Goal: Task Accomplishment & Management: Complete application form

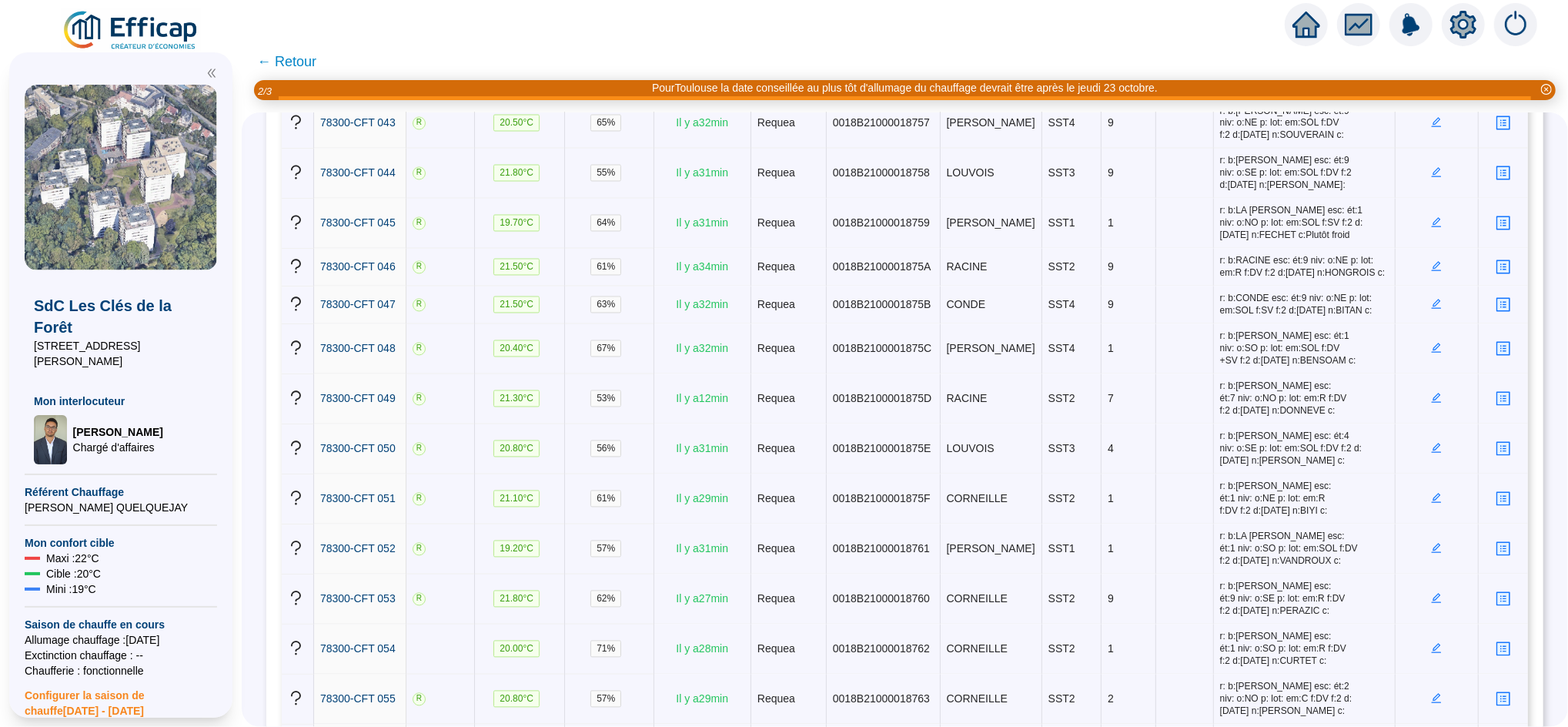
scroll to position [2350, 0]
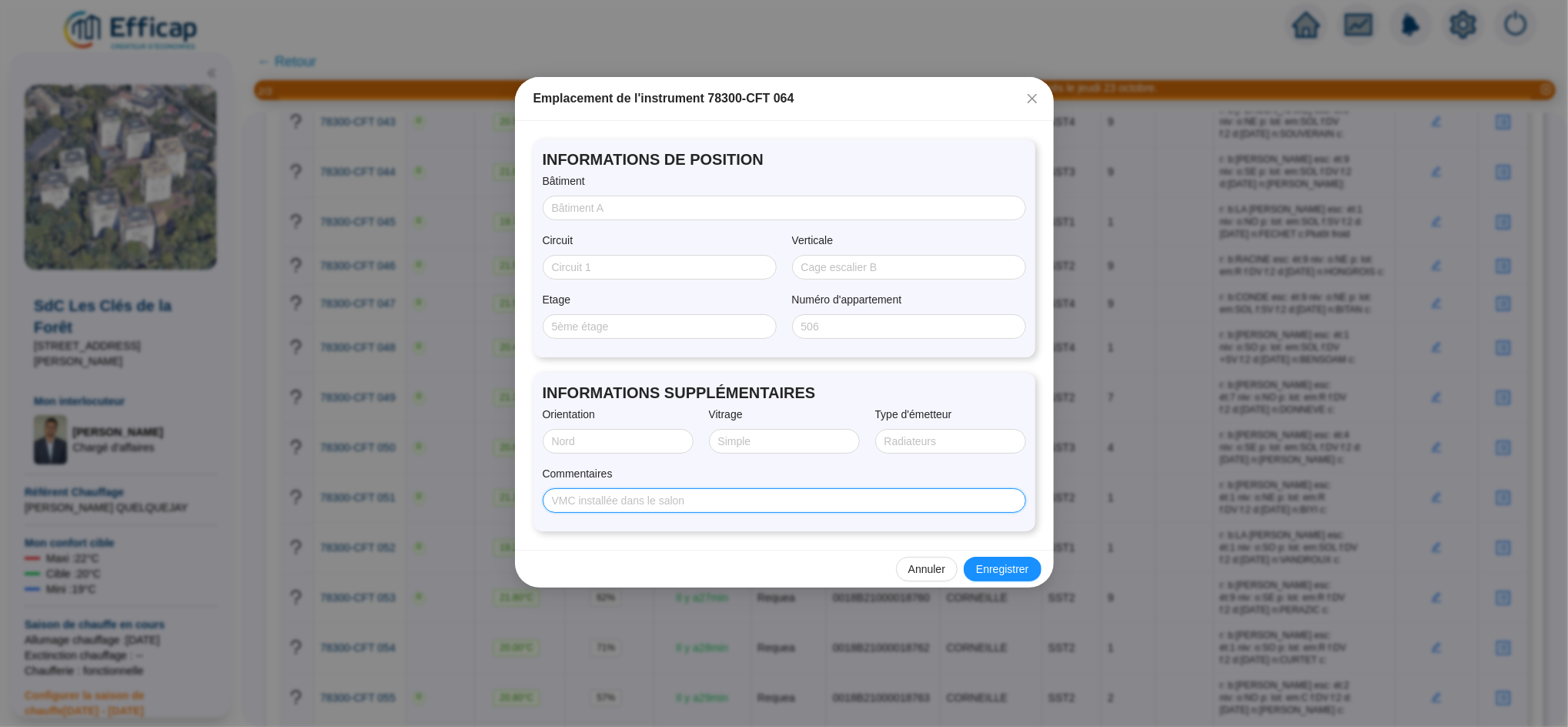
click at [668, 502] on input "Commentaires" at bounding box center [783, 500] width 461 height 16
paste input "r: b:[PERSON_NAME] esc: ét:1 niv: o:NO p: lot: em:SOL f:DV f:2 d:28/082025 n:[P…"
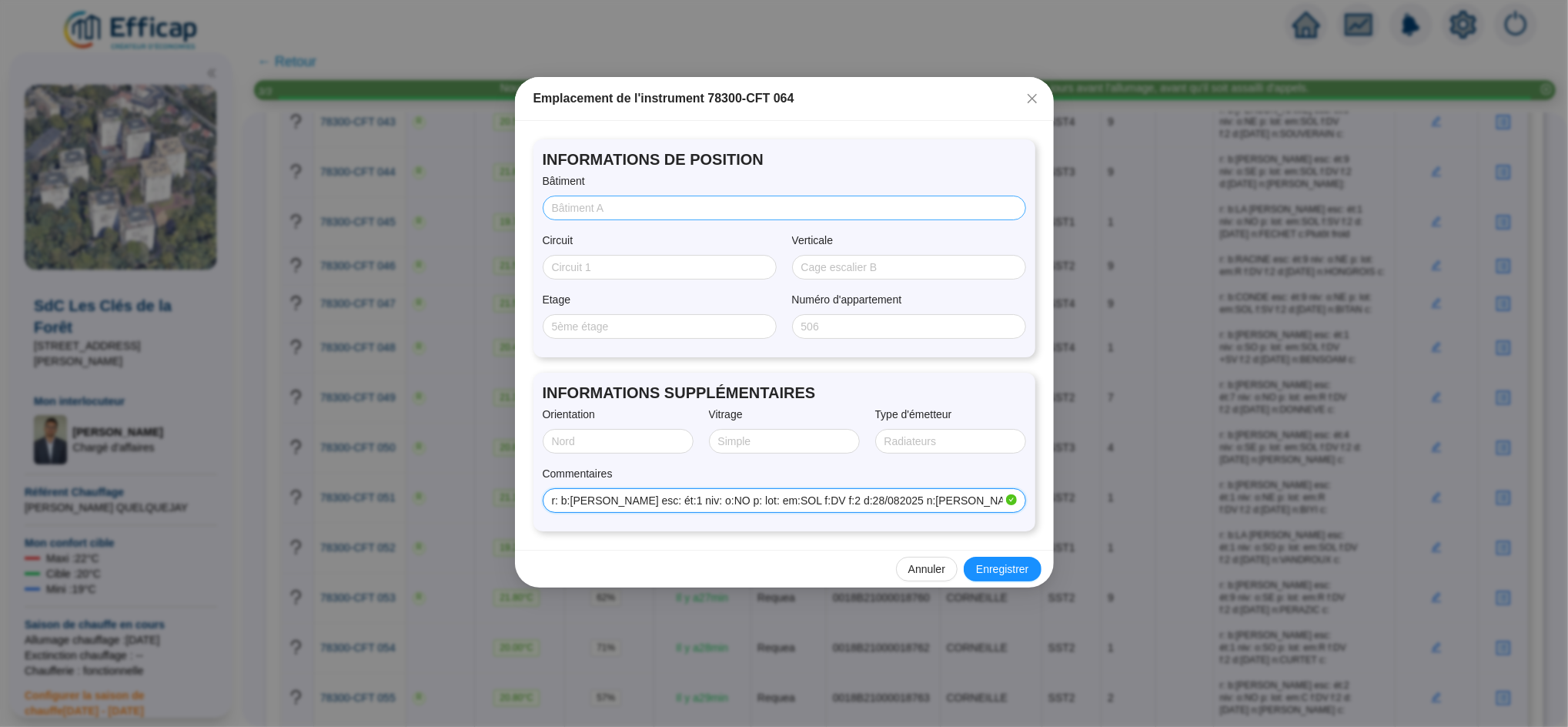
type input "r: b:[PERSON_NAME] esc: ét:1 niv: o:NO p: lot: em:SOL f:DV f:2 d:28/082025 n:[P…"
click at [593, 207] on input "Bâtiment" at bounding box center [783, 207] width 461 height 16
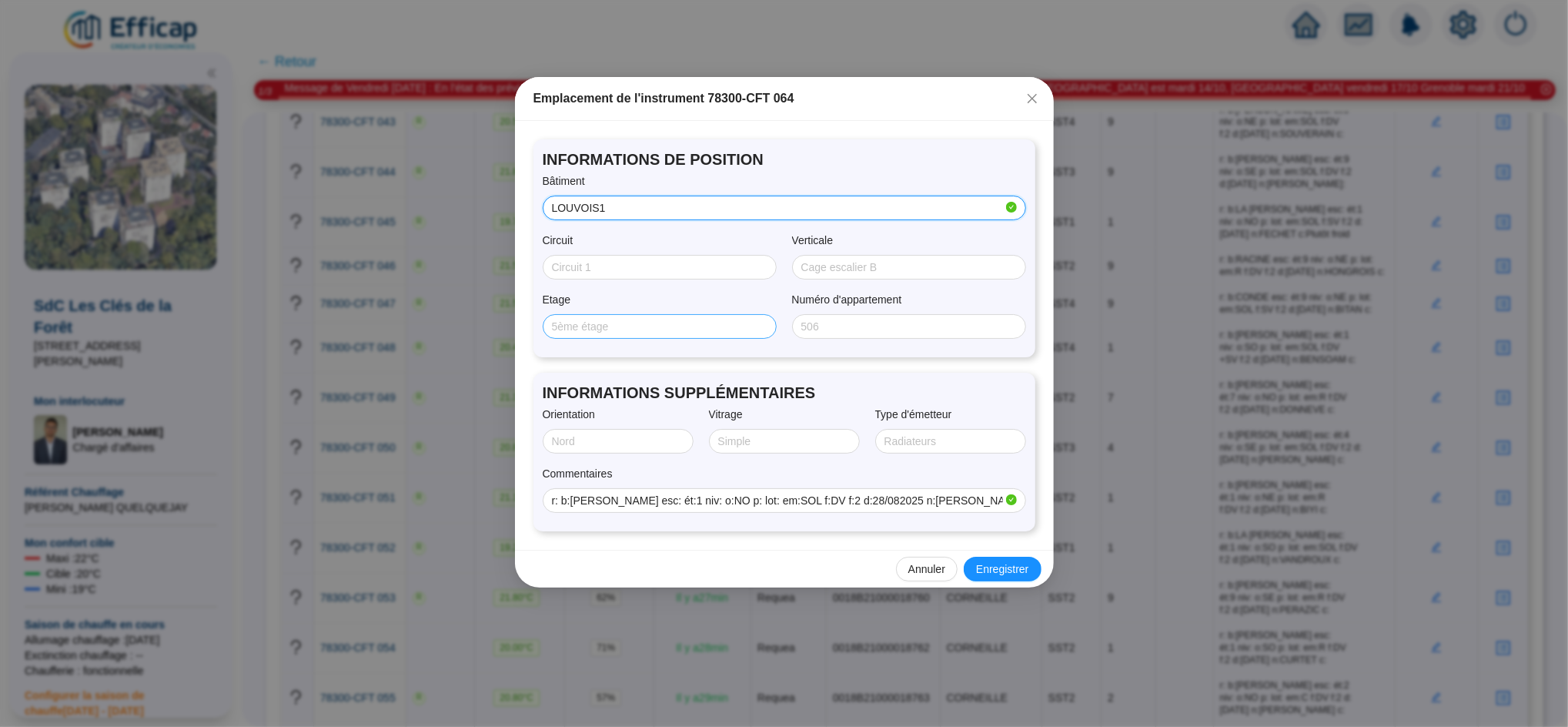
type input "LOUVOIS1"
type input "1"
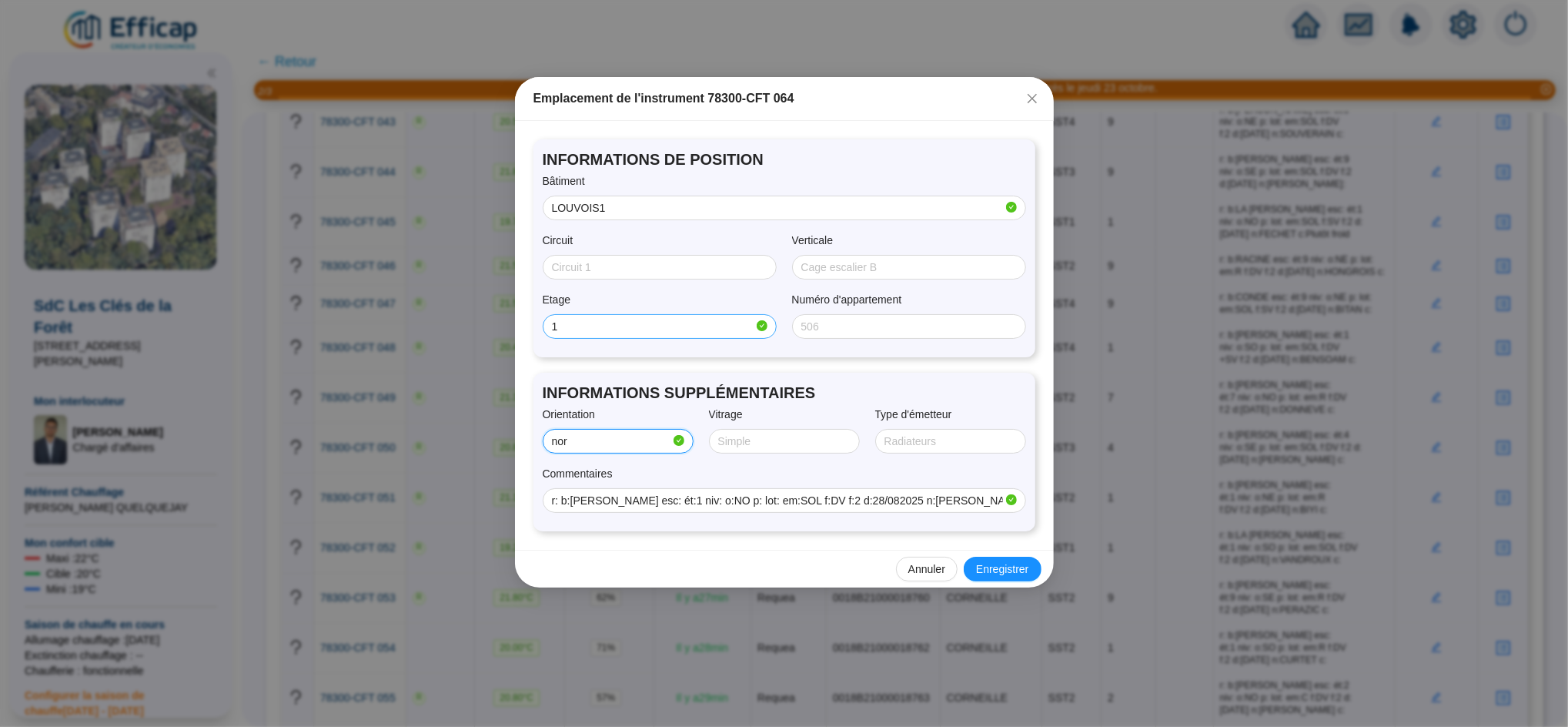
type input "NORD/OUEST"
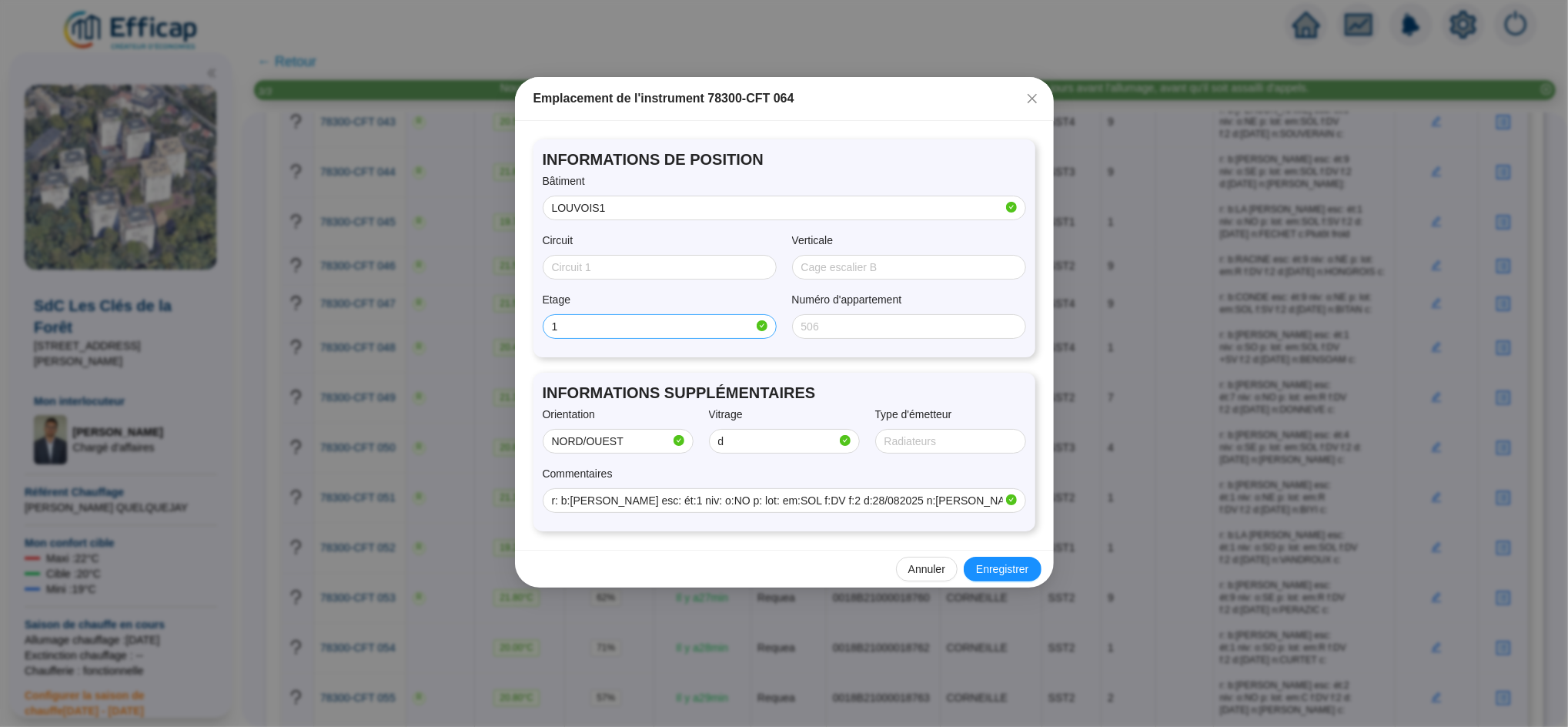
type input "Double"
type input "SOL"
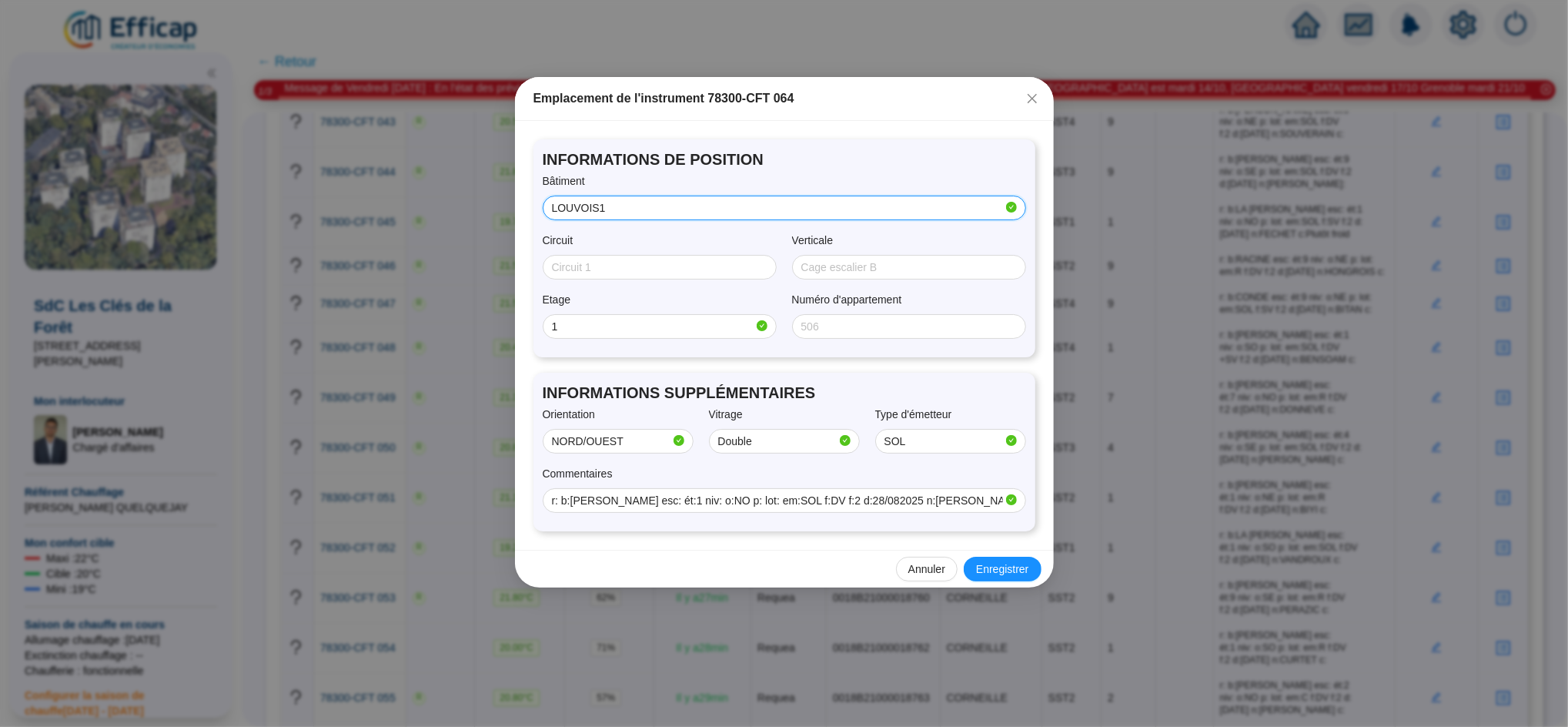
click at [620, 213] on input "LOUVOIS1" at bounding box center [777, 207] width 451 height 16
type input "LOUVOIS"
click at [1000, 572] on span "Enregistrer" at bounding box center [1002, 569] width 52 height 16
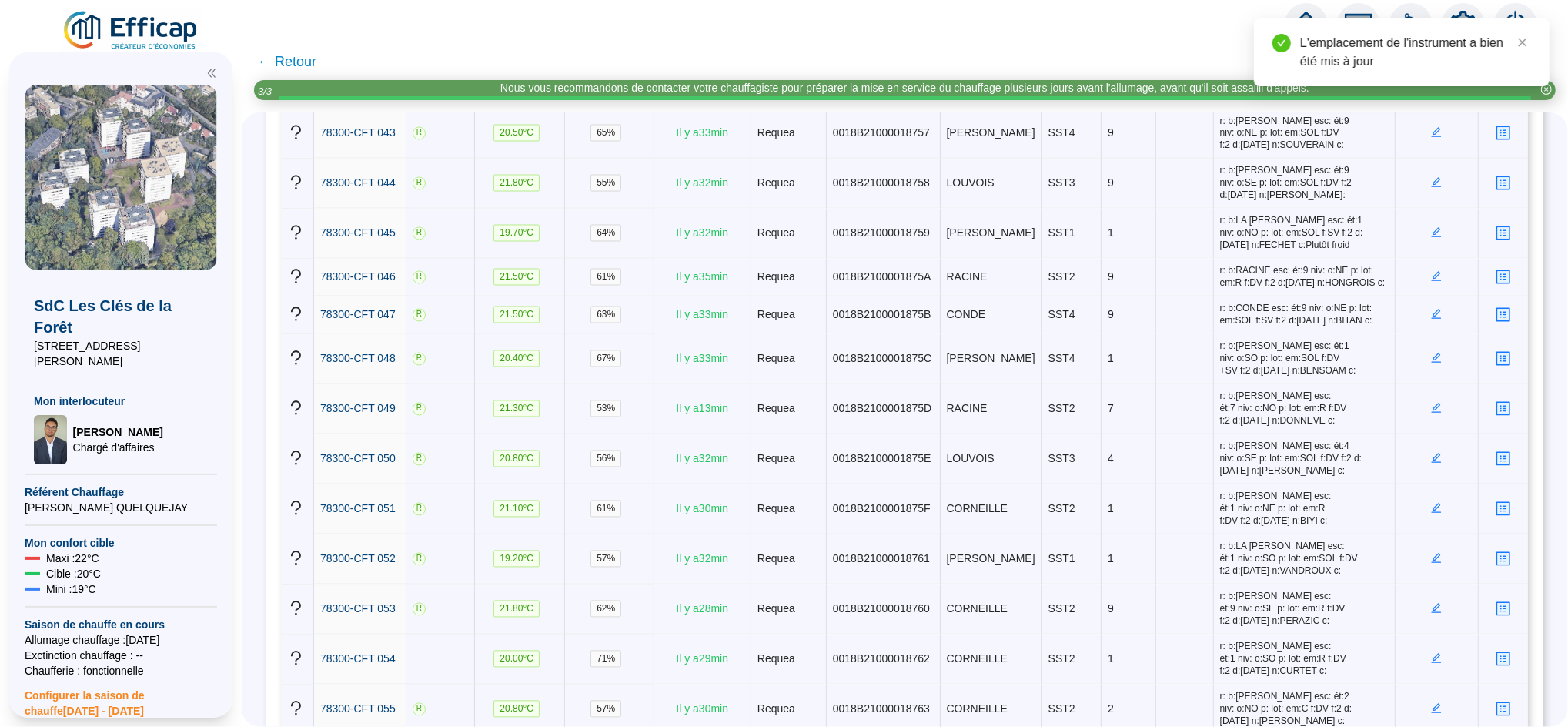
scroll to position [2340, 0]
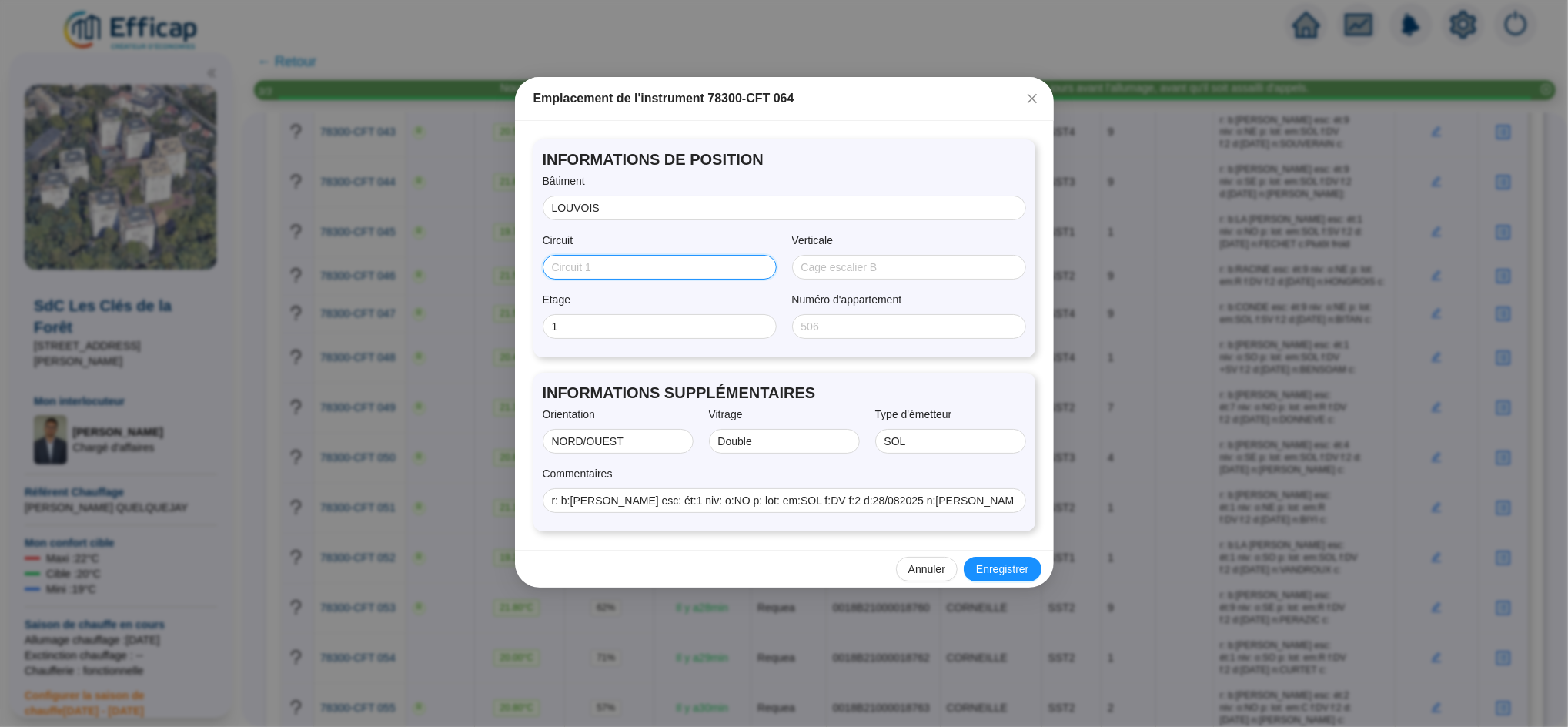
click at [639, 269] on input "Circuit" at bounding box center [657, 267] width 212 height 16
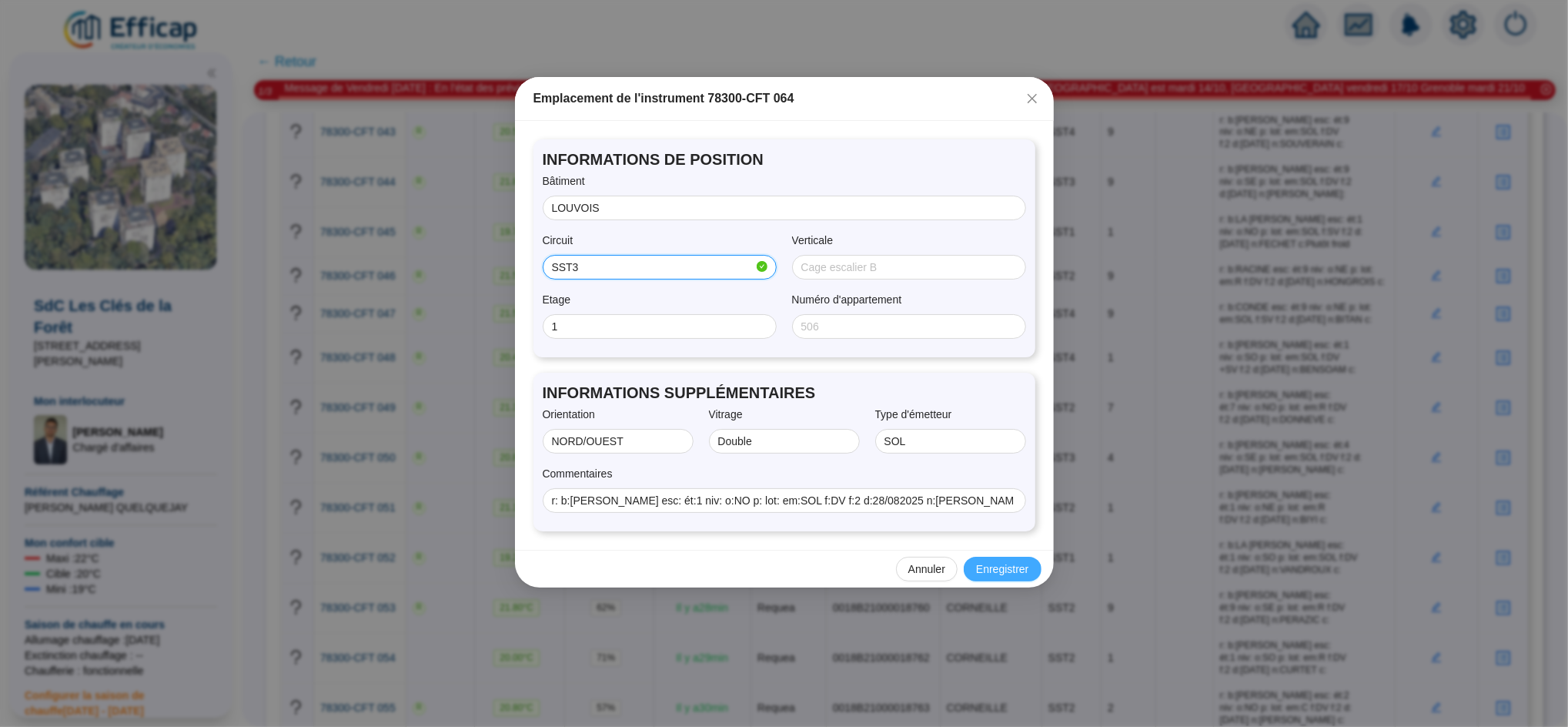
type input "SST3"
click at [1000, 577] on span "Enregistrer" at bounding box center [1002, 569] width 52 height 16
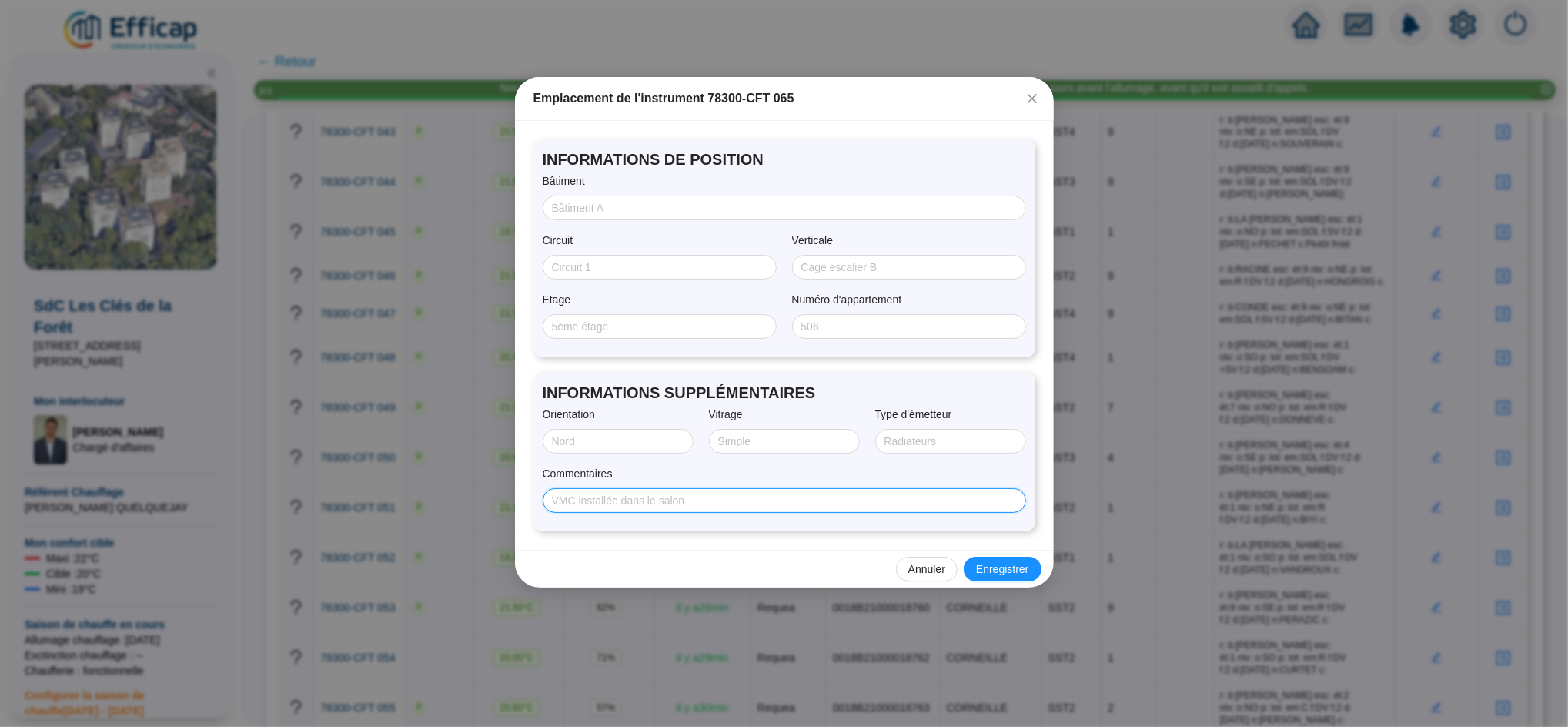
click at [780, 506] on input "Commentaires" at bounding box center [783, 500] width 461 height 16
type input "V"
paste input "r: b:[PERSON_NAME] esc: ét:5 niv: o:NE p: lot: em:SOL f:DV f:2 d:[DATE] n:QUINQ…"
type input "r: b:[PERSON_NAME] esc: ét:5 niv: o:NE p: lot: em:SOL f:DV f:2 d:[DATE] n:QUINQ…"
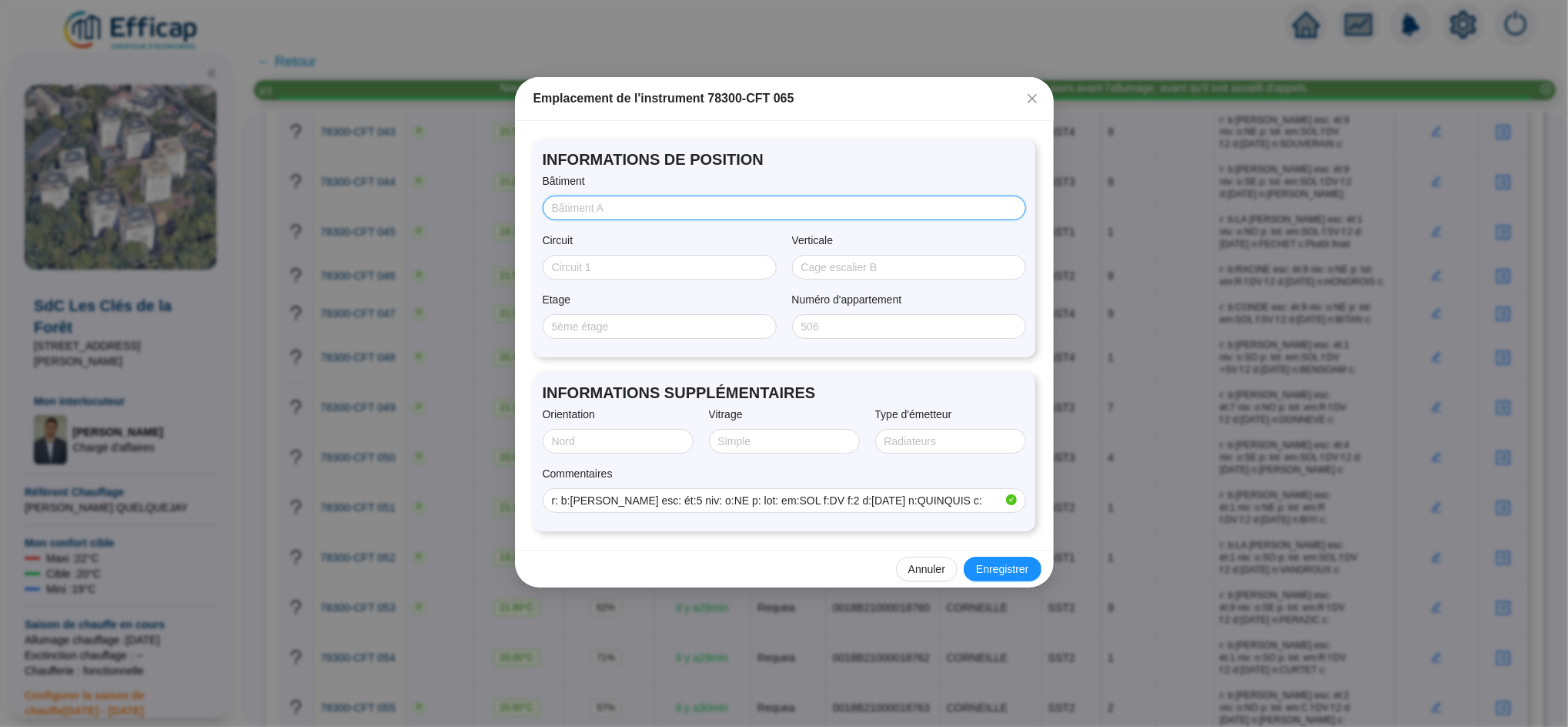
click at [598, 205] on input "Bâtiment" at bounding box center [783, 207] width 461 height 16
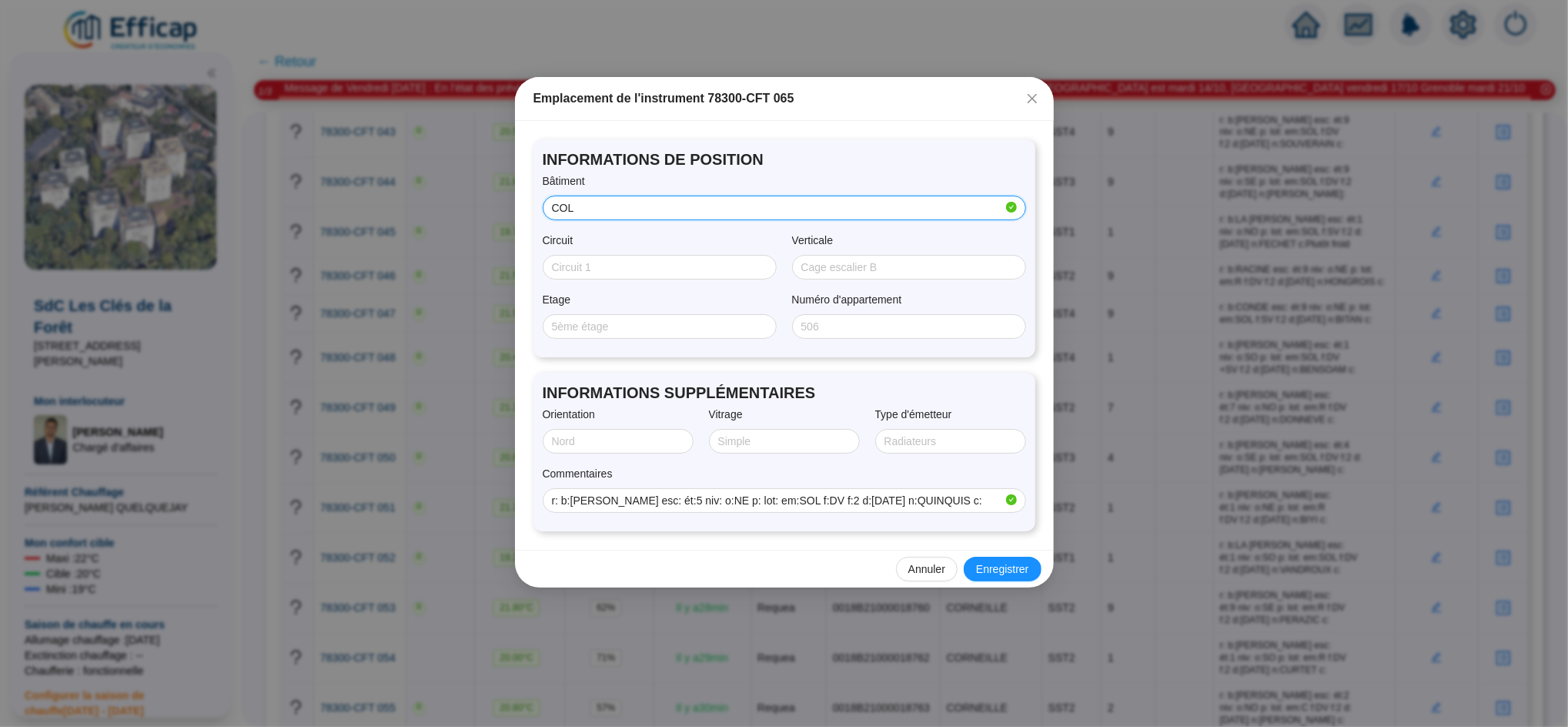
type input "COLBERT"
type input "5"
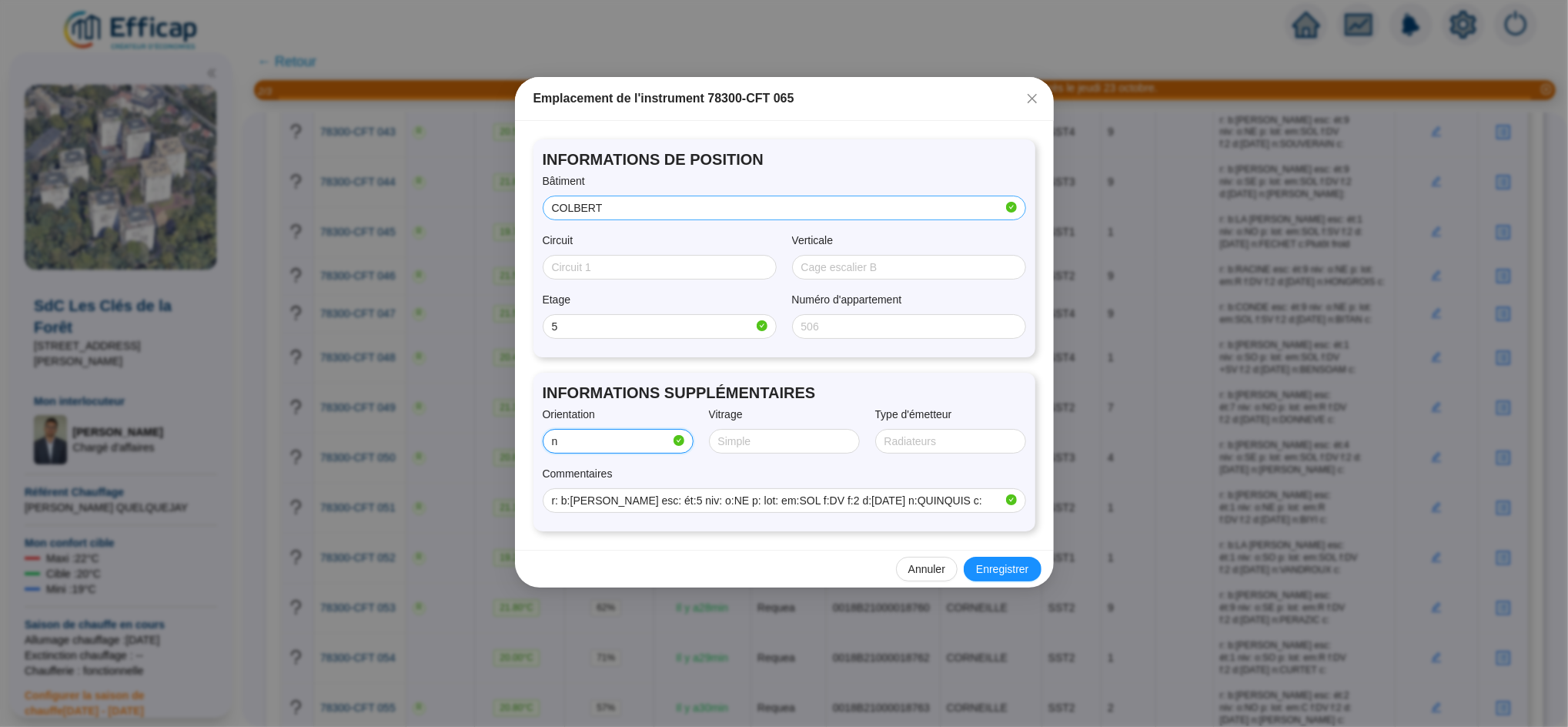
type input "NORD/EST"
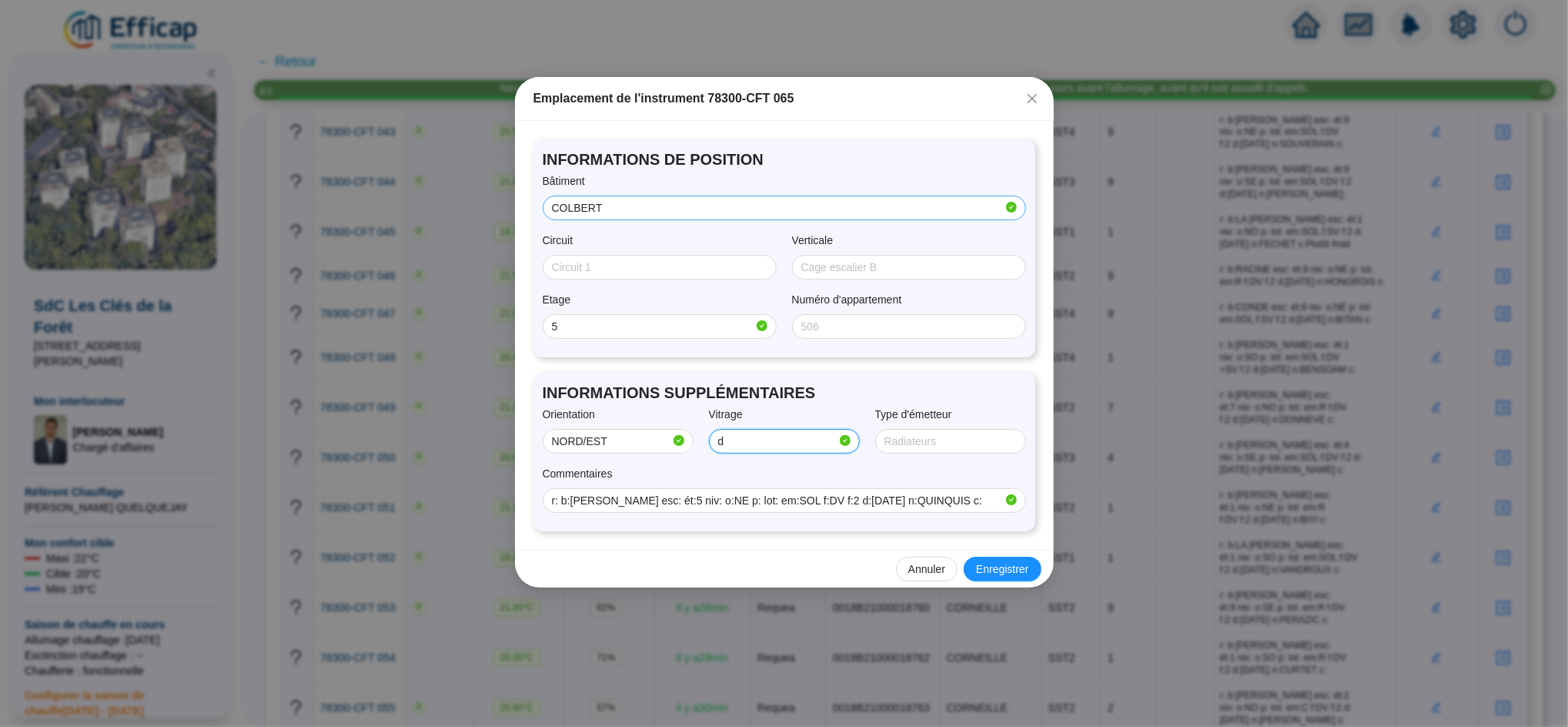
type input "Double"
type input "SOL"
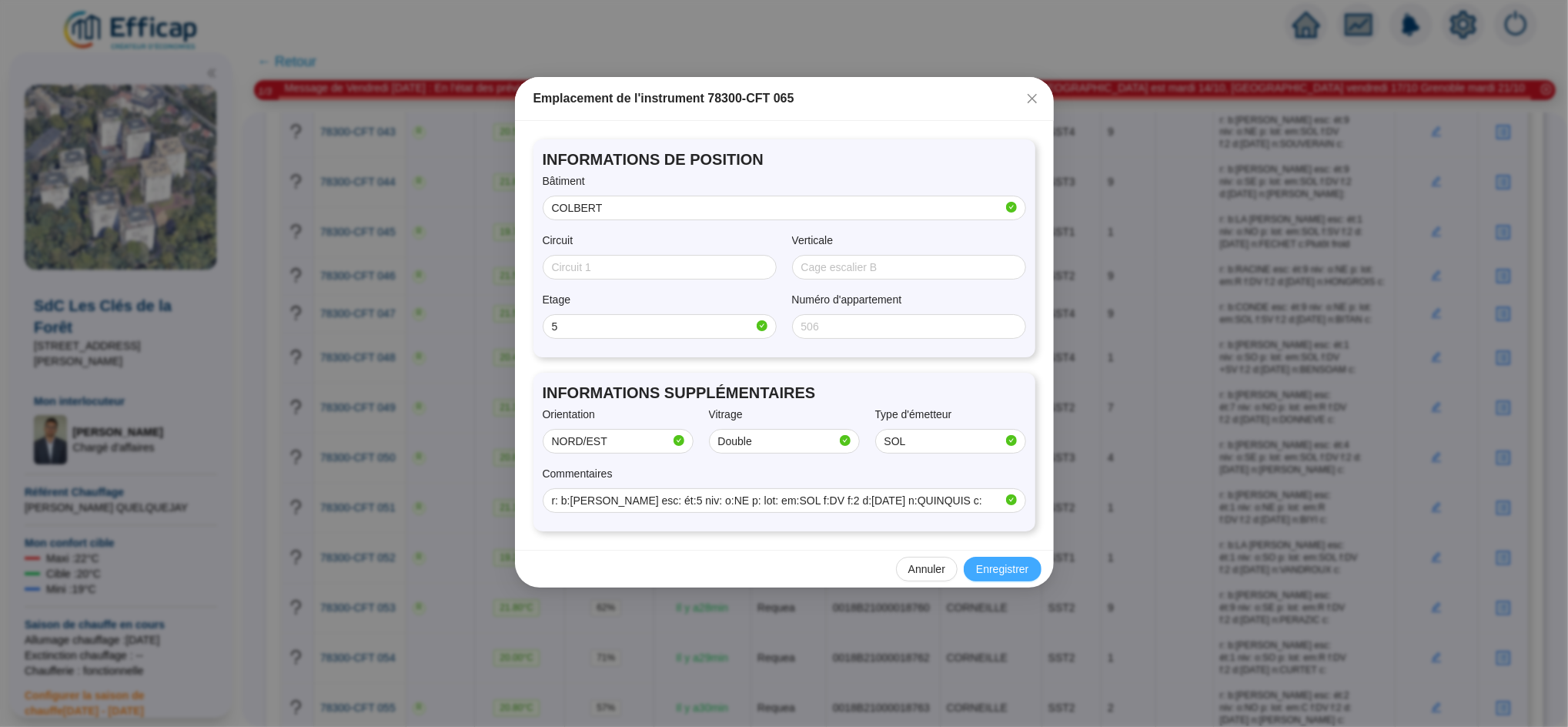
click at [980, 568] on span "Enregistrer" at bounding box center [1002, 569] width 52 height 16
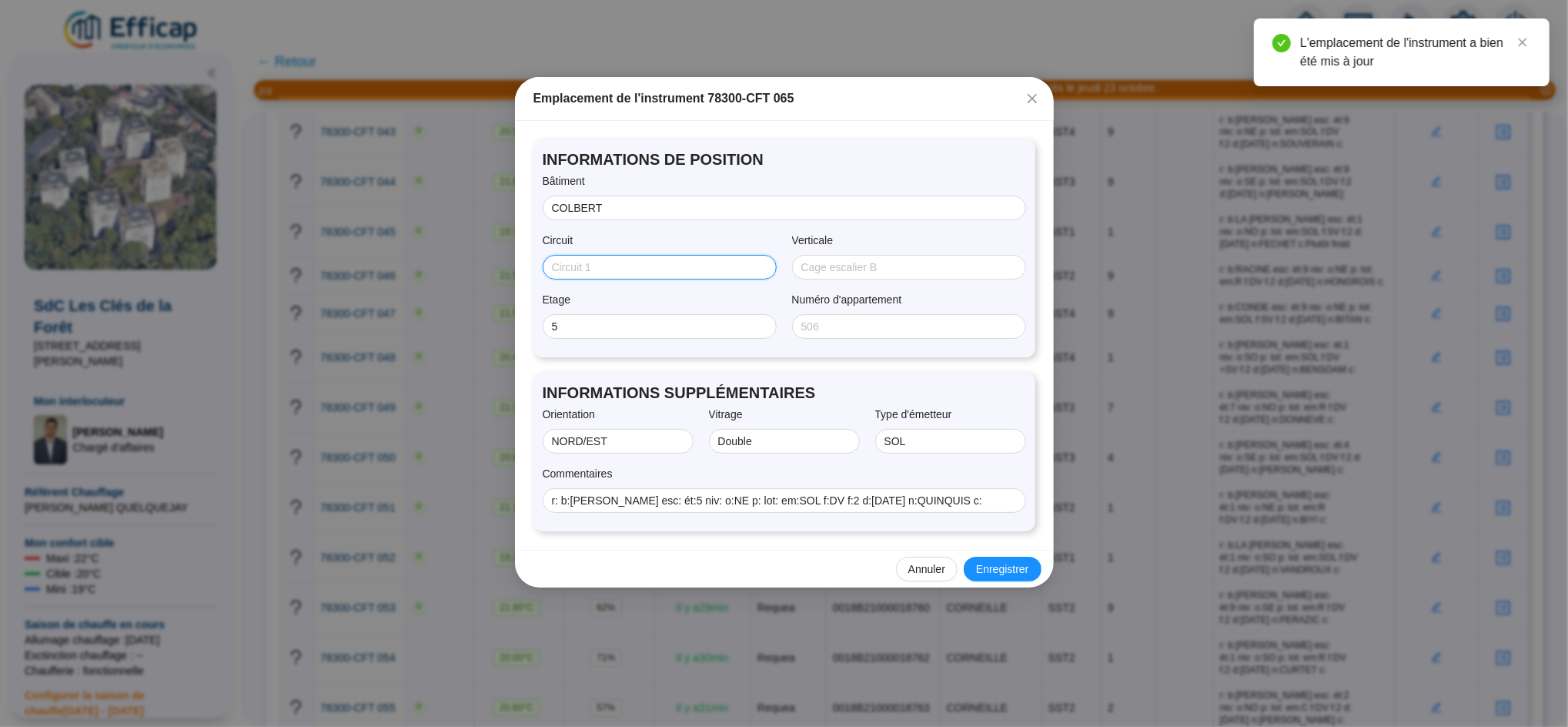
click at [624, 260] on input "Circuit" at bounding box center [657, 267] width 212 height 16
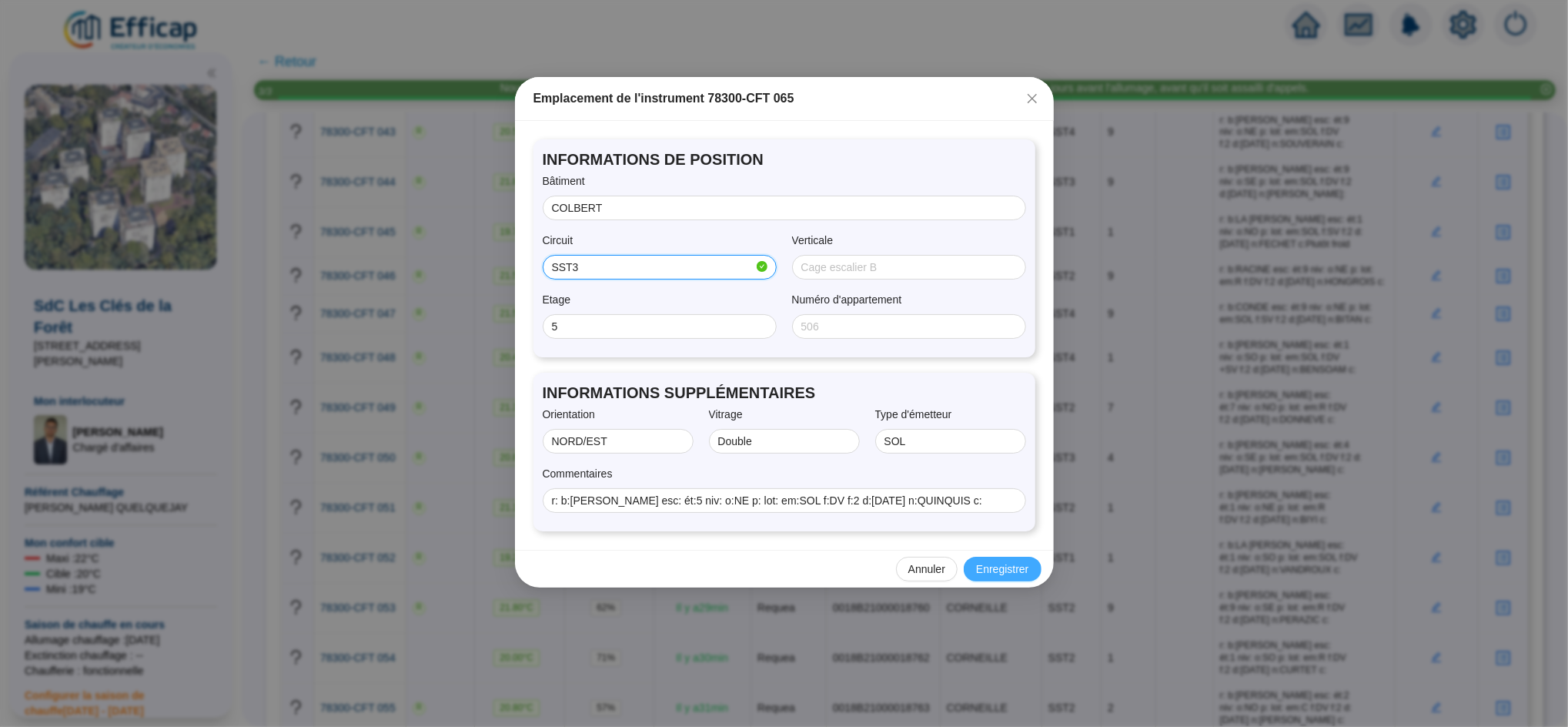
type input "SST3"
click at [1015, 564] on span "Enregistrer" at bounding box center [1002, 569] width 52 height 16
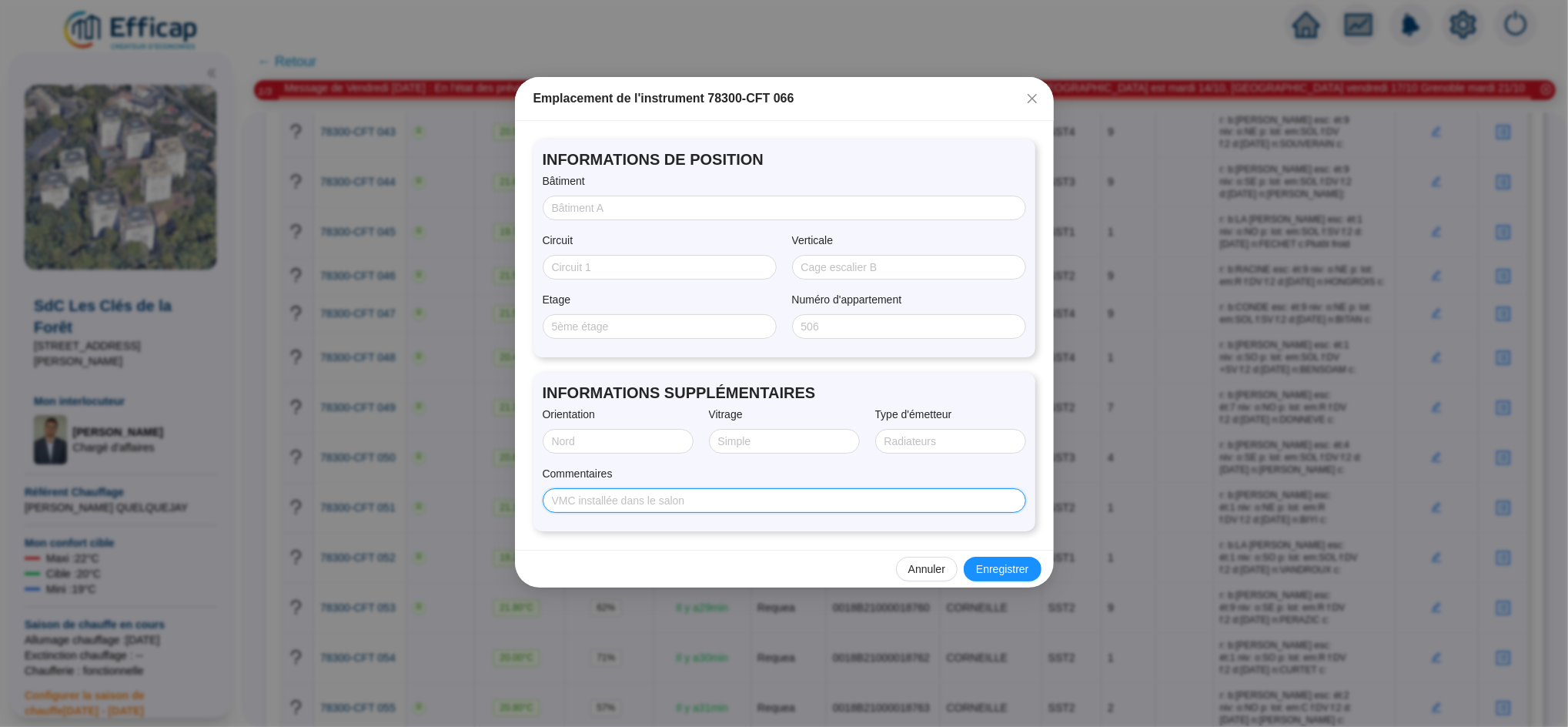
click at [616, 498] on input "Commentaires" at bounding box center [783, 500] width 461 height 16
paste input "r: b:LA [PERSON_NAME] esc: ét:1 niv: o:SE p: lot: em:SOL f:DV f:2 d:[DATE] n:NO…"
type input "r: b:LA [PERSON_NAME] esc: ét:1 niv: o:SE p: lot: em:SOL f:DV f:2 d:[DATE] n:NO…"
click at [584, 214] on span at bounding box center [784, 207] width 484 height 24
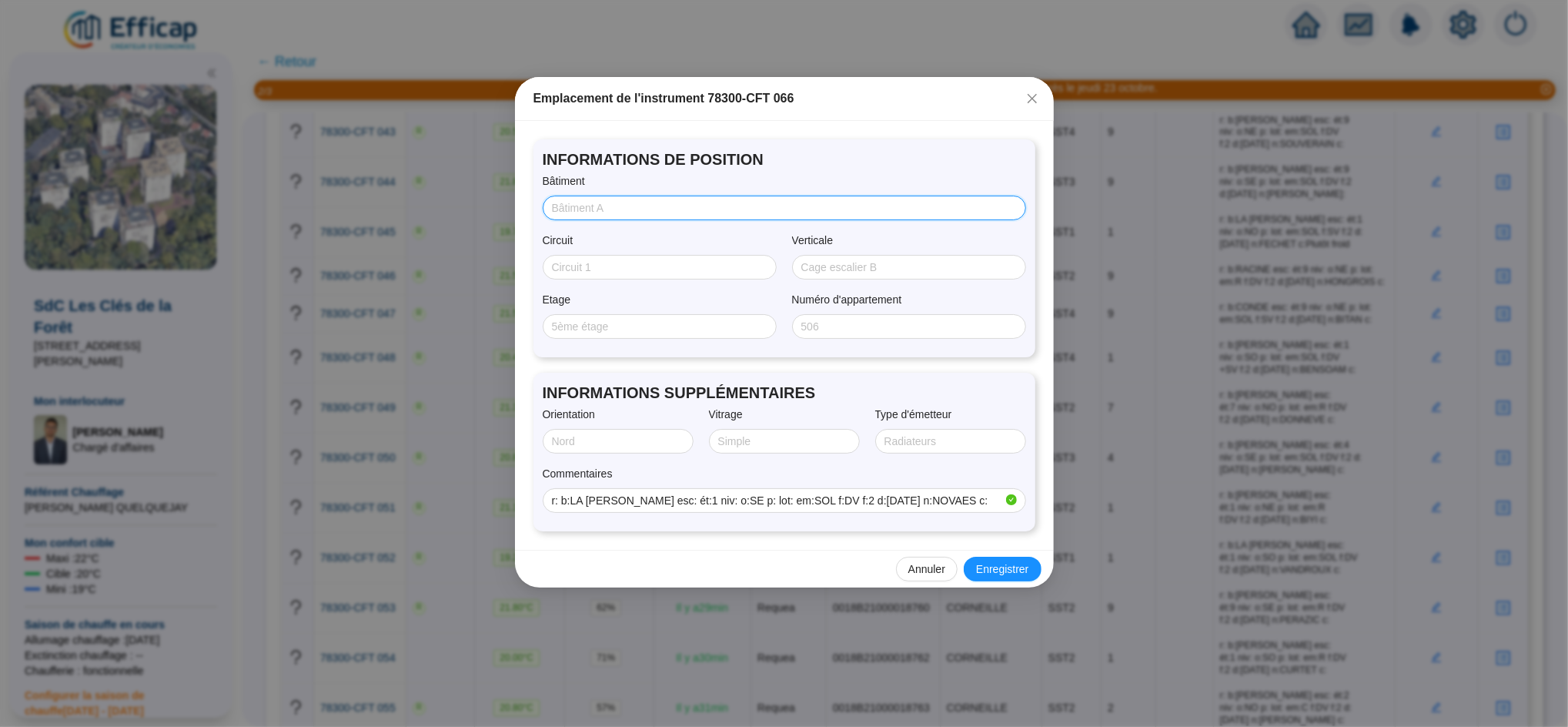
click at [584, 214] on input "Bâtiment" at bounding box center [783, 207] width 461 height 16
type input "[PERSON_NAME]"
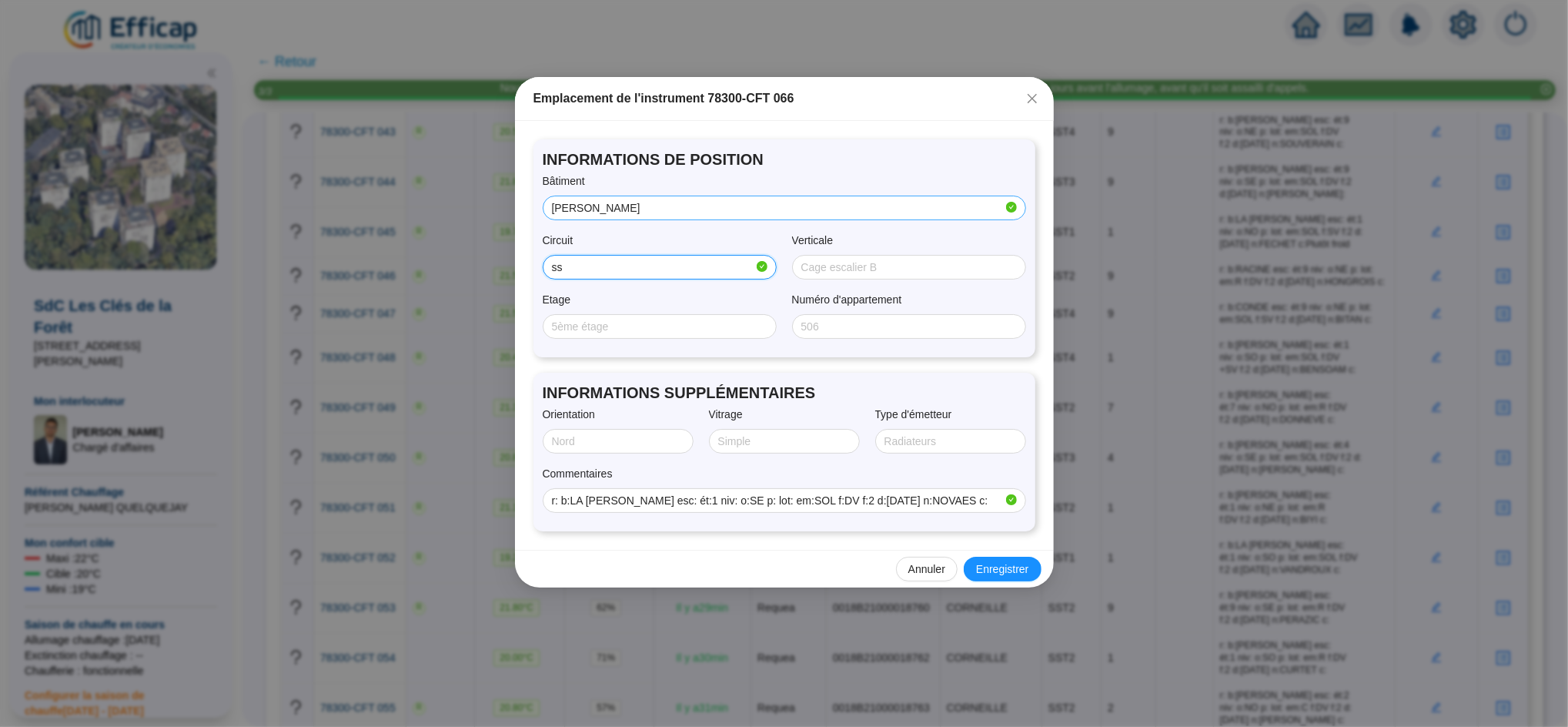
type input "SST1"
type input "1"
type input "SUD/EST"
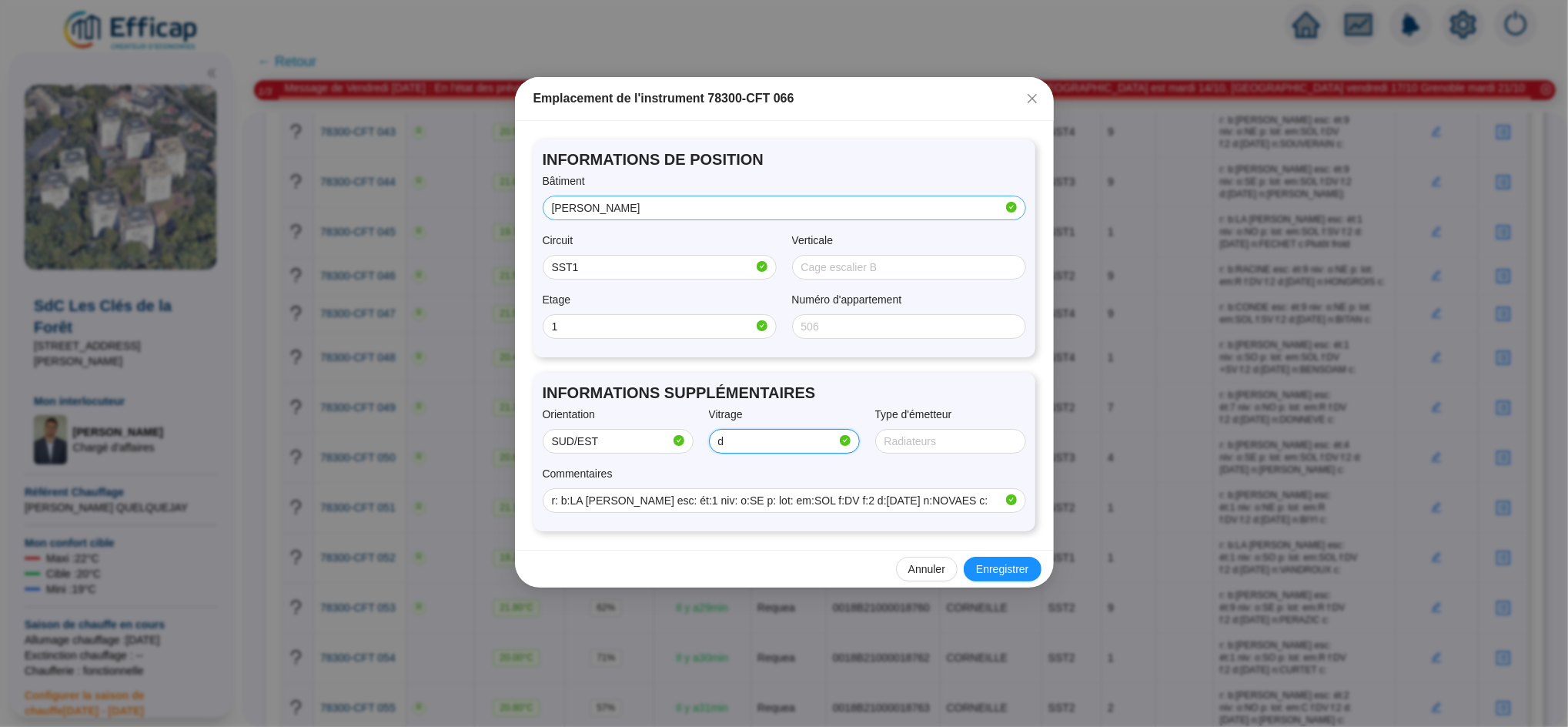
type input "Double"
type input "SOL"
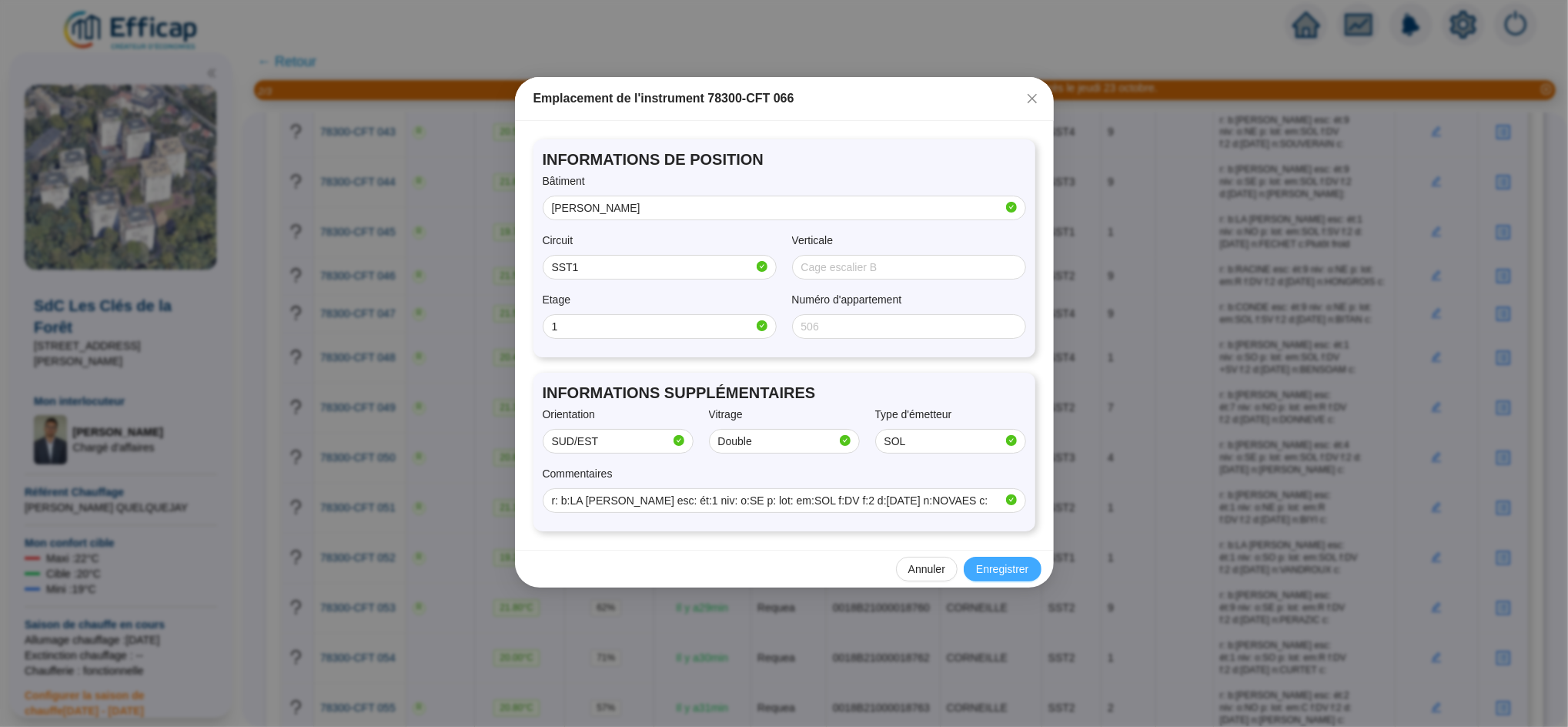
click at [1004, 563] on span "Enregistrer" at bounding box center [1002, 569] width 52 height 16
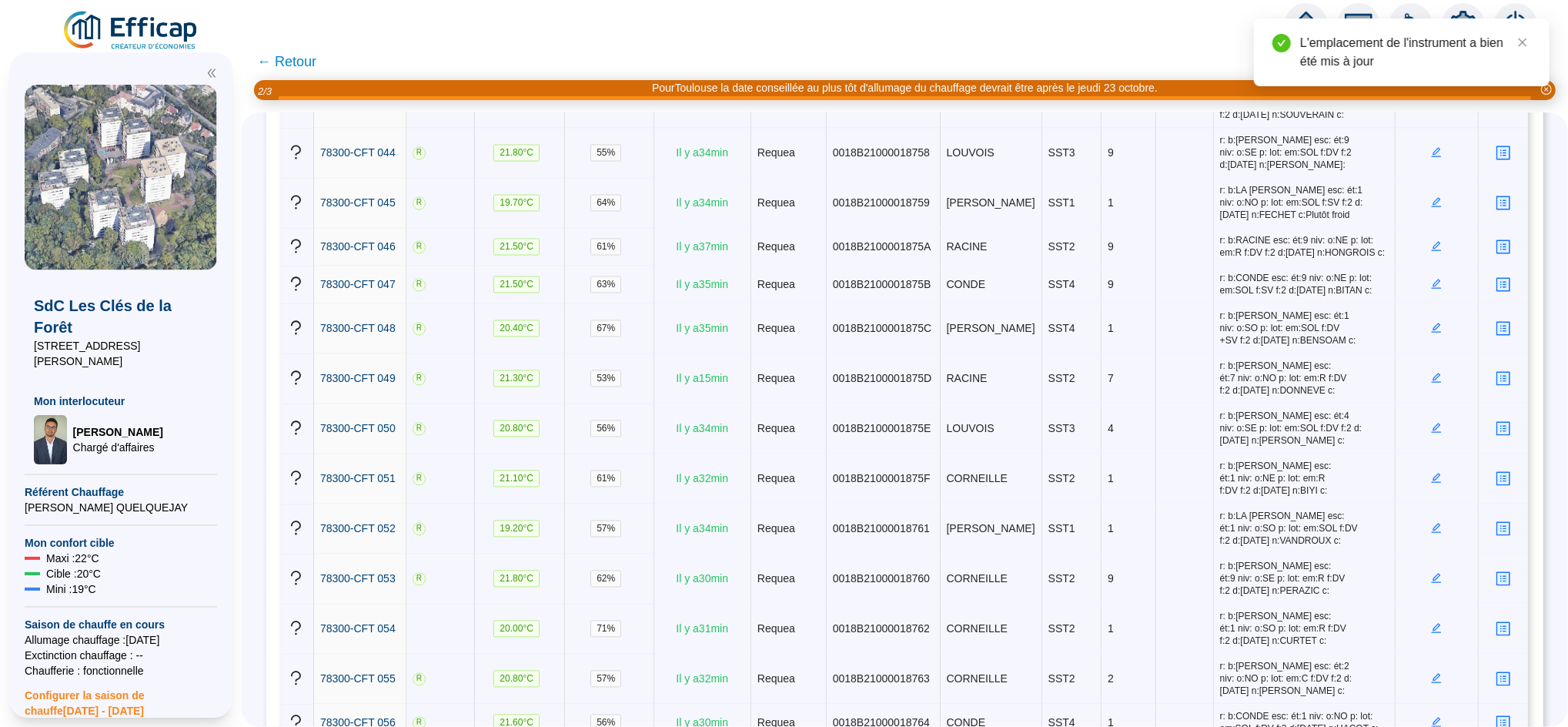
scroll to position [2385, 0]
